Goal: Task Accomplishment & Management: Manage account settings

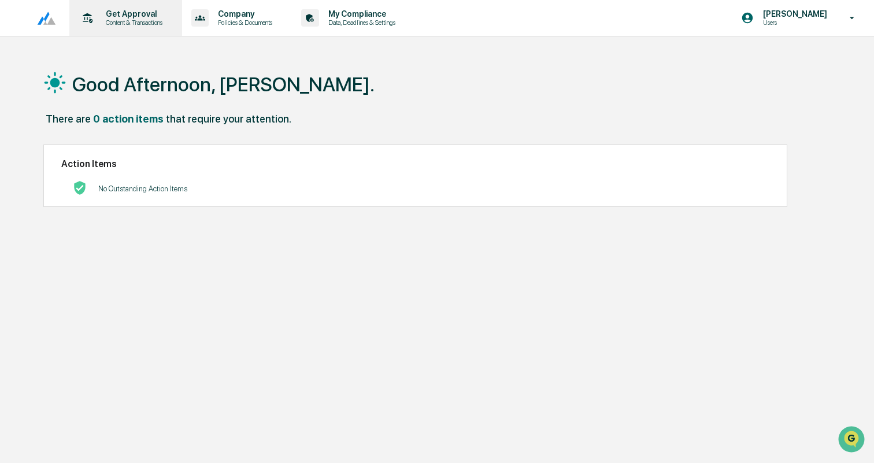
click at [118, 24] on p "Content & Transactions" at bounding box center [132, 22] width 72 height 8
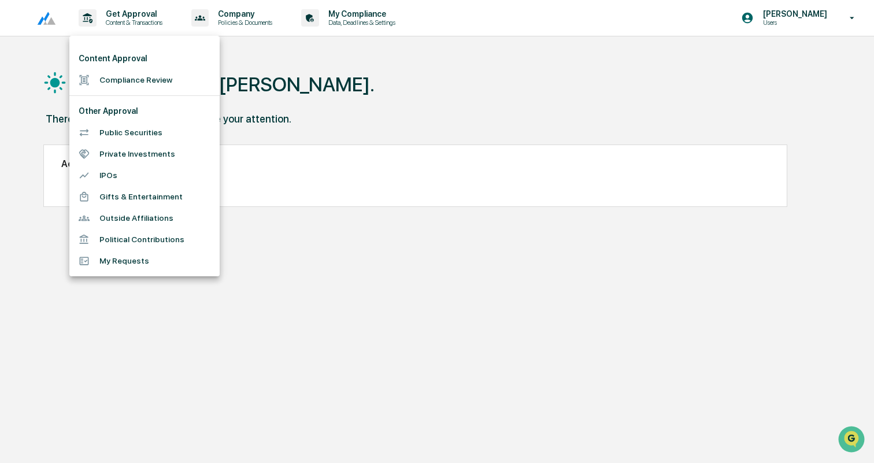
click at [139, 76] on li "Compliance Review" at bounding box center [144, 79] width 150 height 21
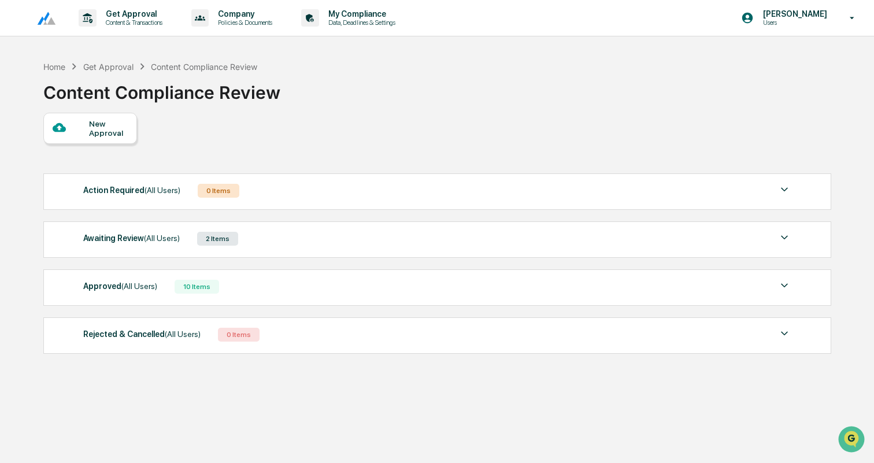
click at [269, 285] on div "Approved (All Users) 10 Items" at bounding box center [437, 286] width 708 height 16
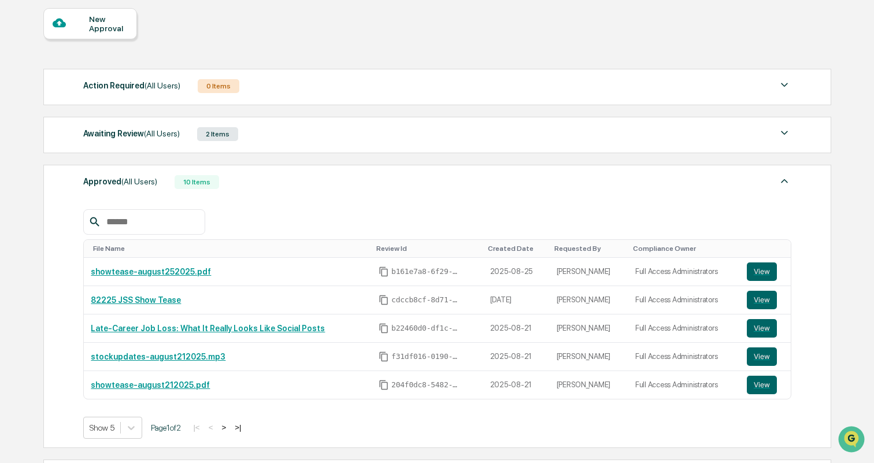
scroll to position [103, 0]
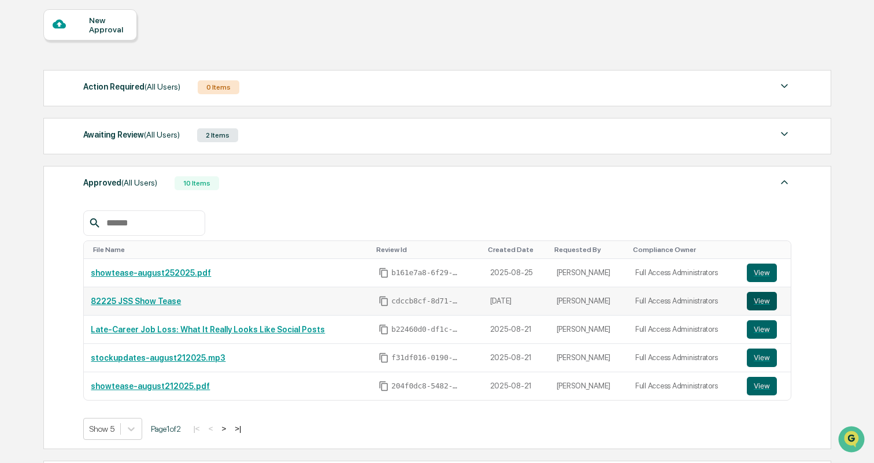
click at [767, 299] on button "View" at bounding box center [761, 301] width 30 height 18
click at [229, 428] on button ">" at bounding box center [224, 428] width 12 height 10
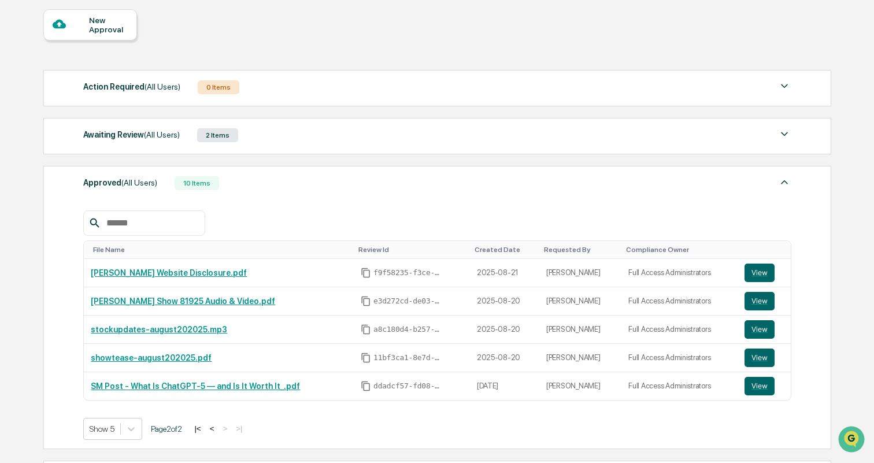
click at [218, 428] on button "<" at bounding box center [212, 428] width 12 height 10
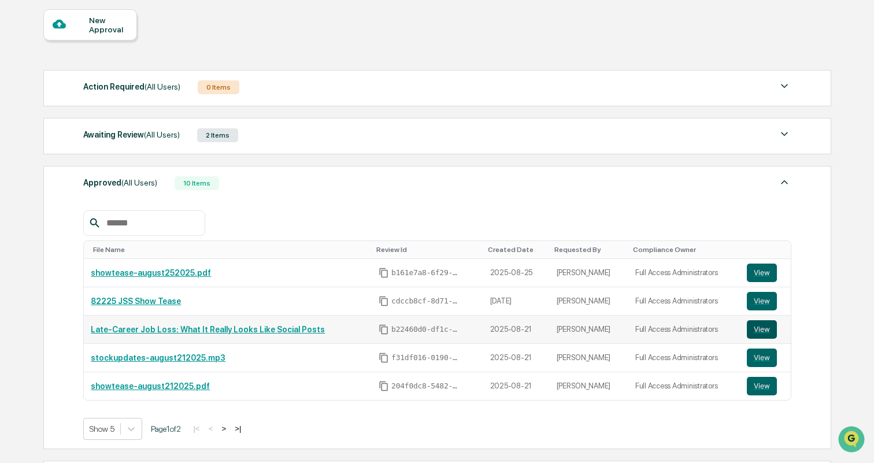
click at [763, 333] on button "View" at bounding box center [761, 329] width 30 height 18
click at [229, 430] on button ">" at bounding box center [224, 428] width 12 height 10
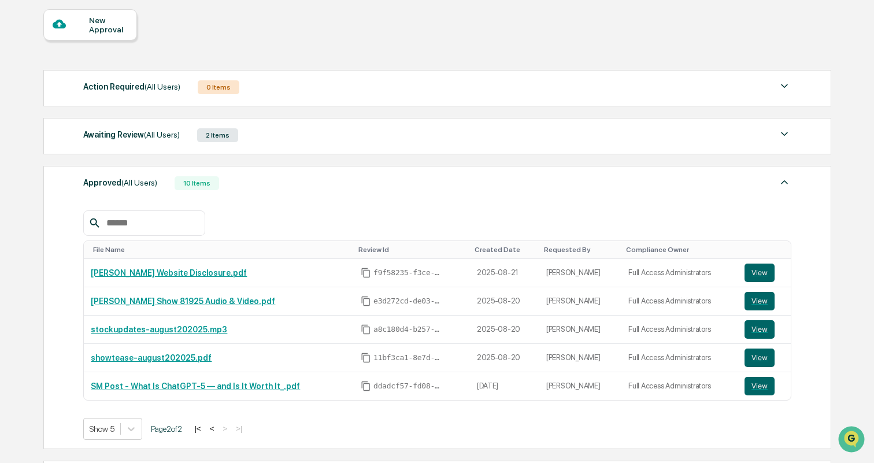
click at [189, 134] on div "Awaiting Review (All Users) 2 Items" at bounding box center [437, 135] width 708 height 16
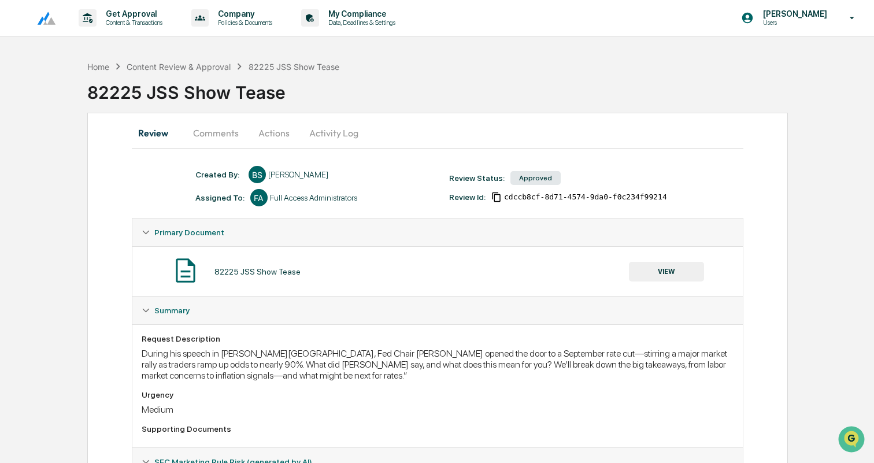
click at [220, 128] on button "Comments" at bounding box center [216, 133] width 64 height 28
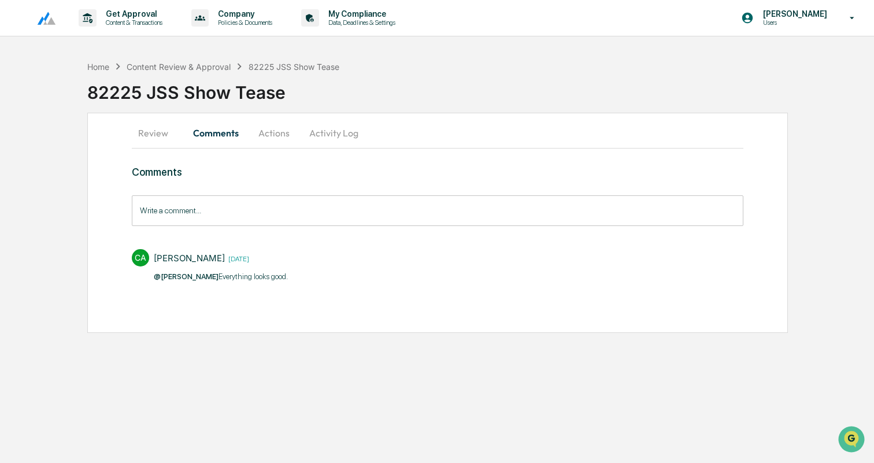
click at [143, 130] on button "Review" at bounding box center [158, 133] width 52 height 28
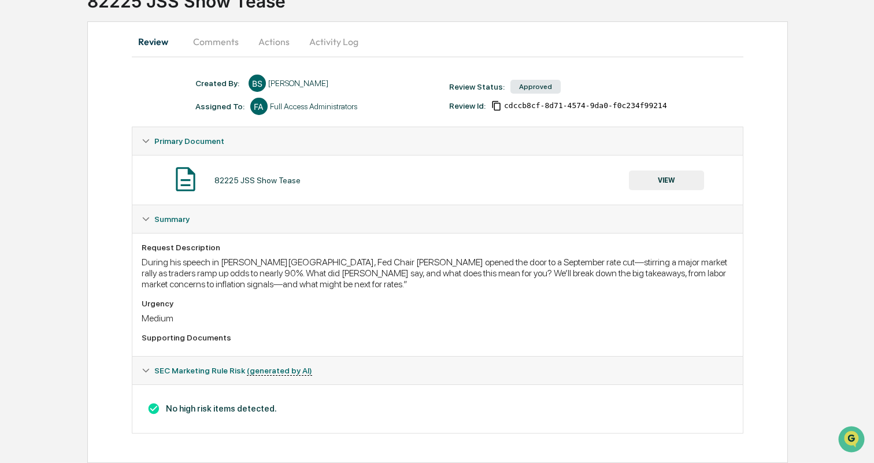
scroll to position [10, 0]
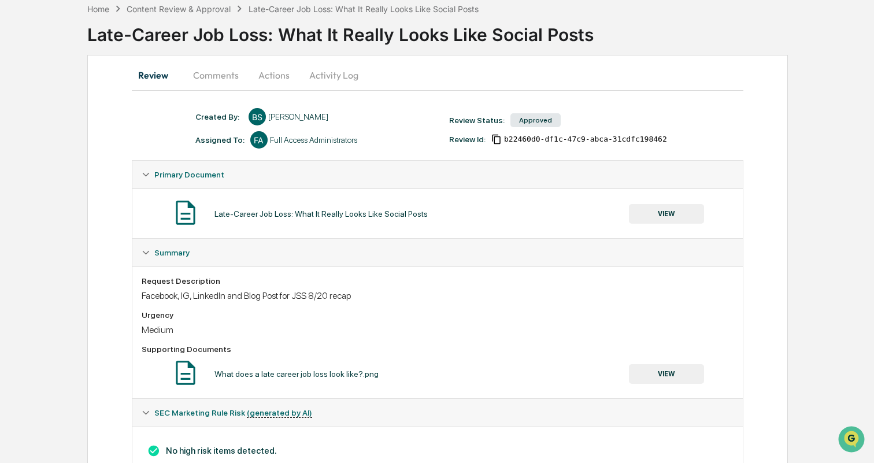
scroll to position [50, 0]
